Goal: Information Seeking & Learning: Learn about a topic

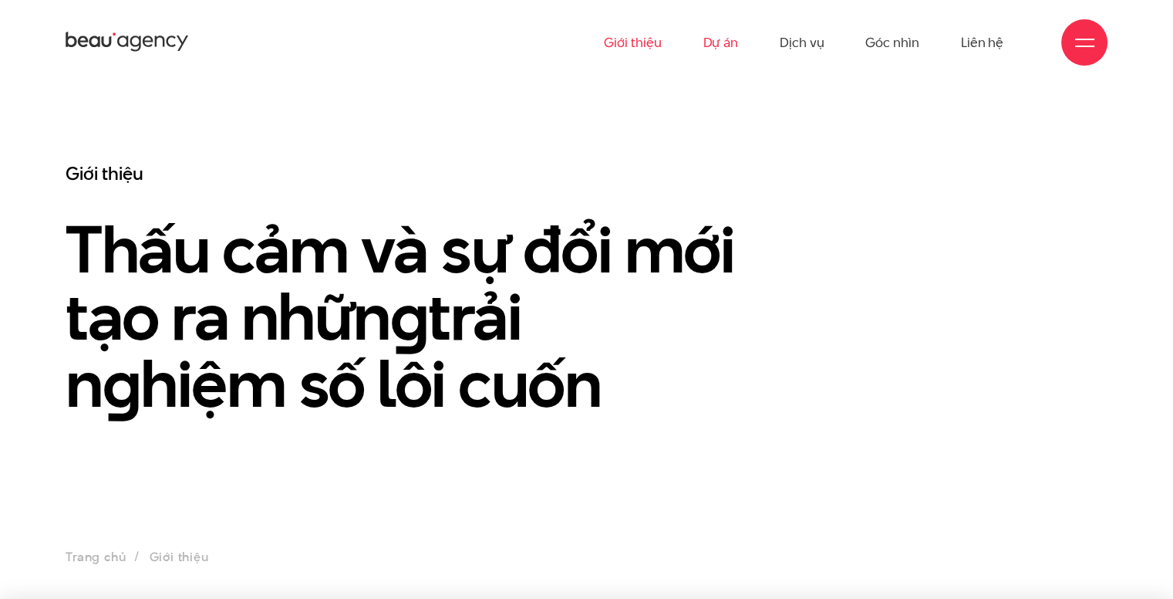
click at [717, 38] on link "Dự án" at bounding box center [720, 42] width 35 height 85
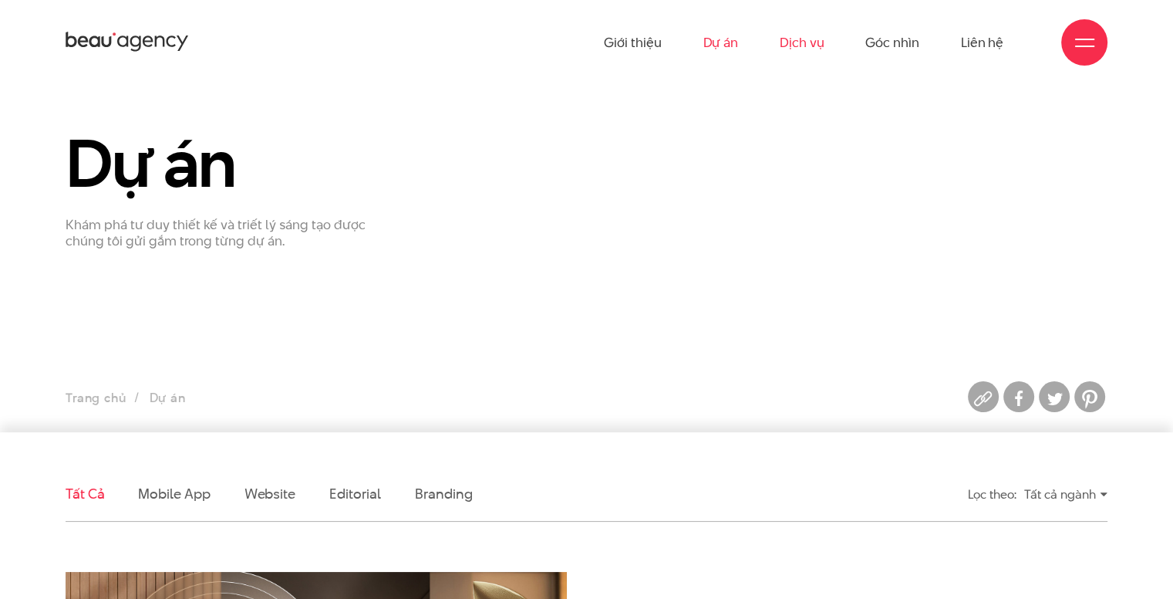
click at [816, 38] on link "Dịch vụ" at bounding box center [802, 42] width 44 height 85
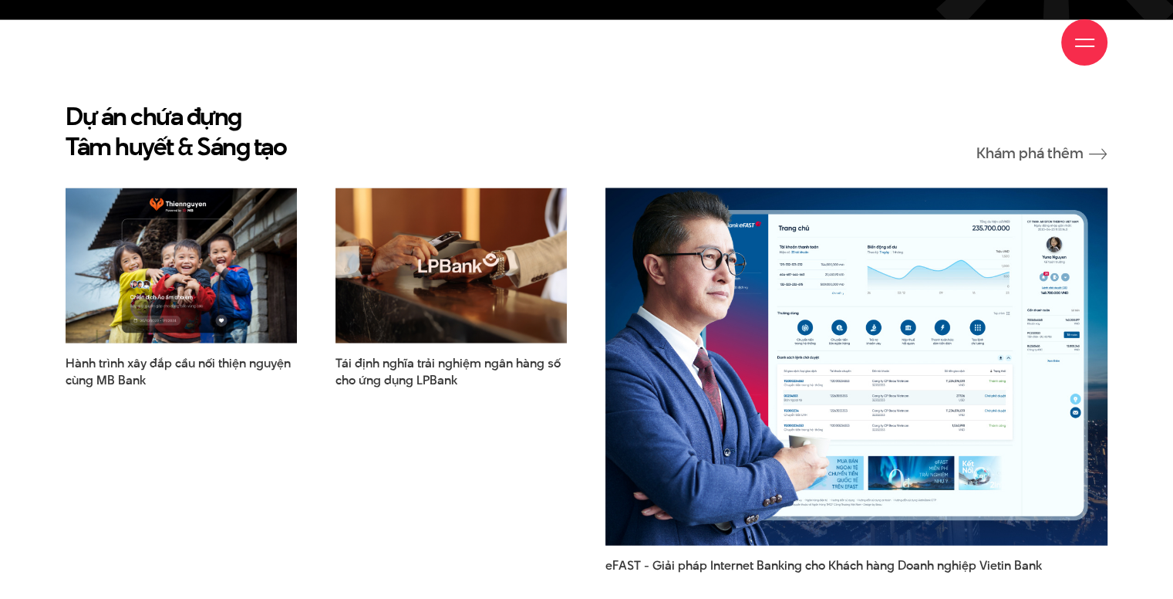
scroll to position [3478, 0]
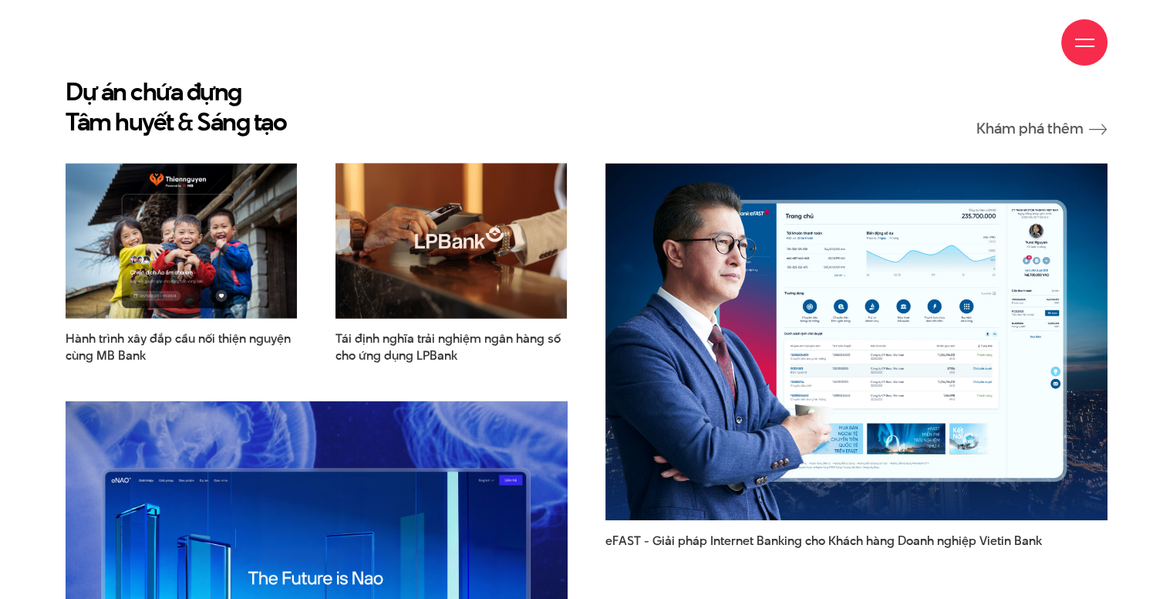
click at [494, 268] on img at bounding box center [451, 241] width 255 height 171
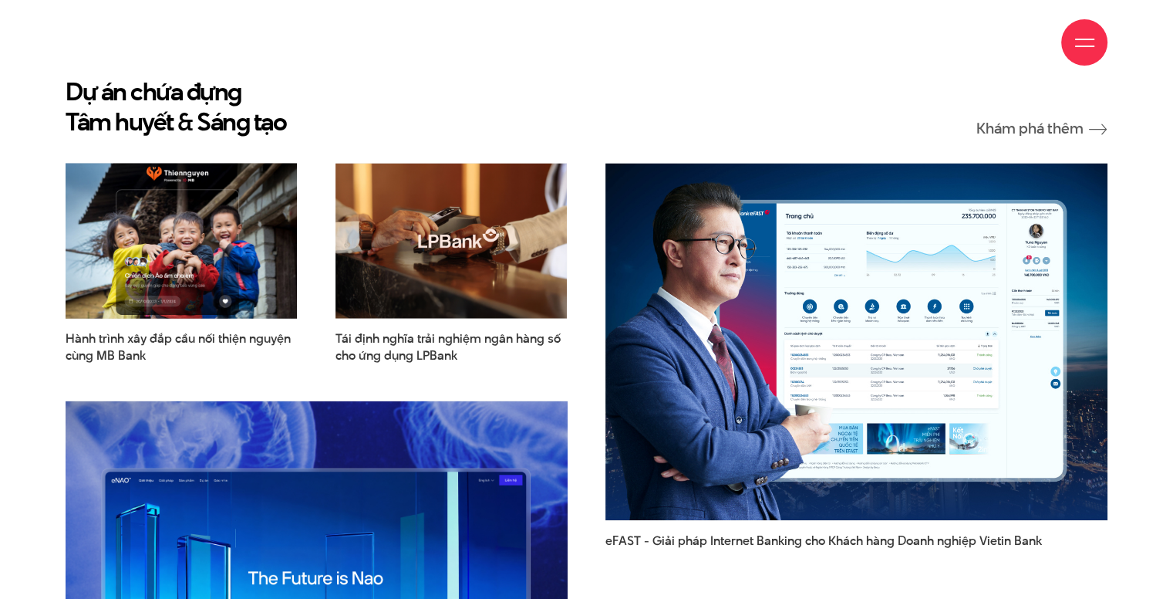
click at [246, 225] on img at bounding box center [181, 241] width 255 height 171
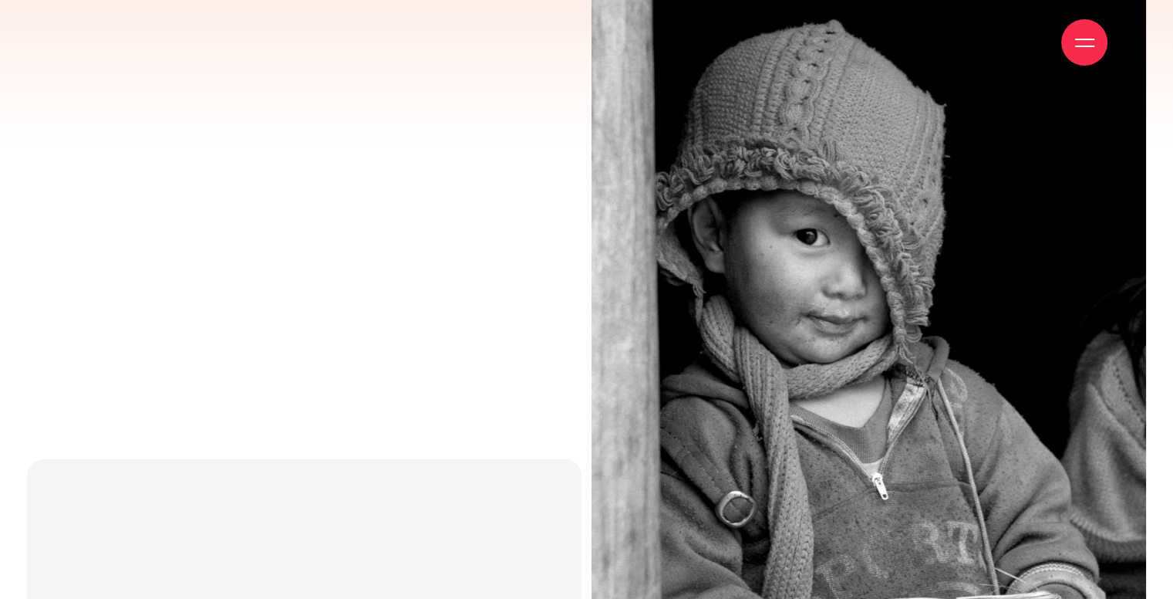
scroll to position [5768, 0]
